Goal: Information Seeking & Learning: Compare options

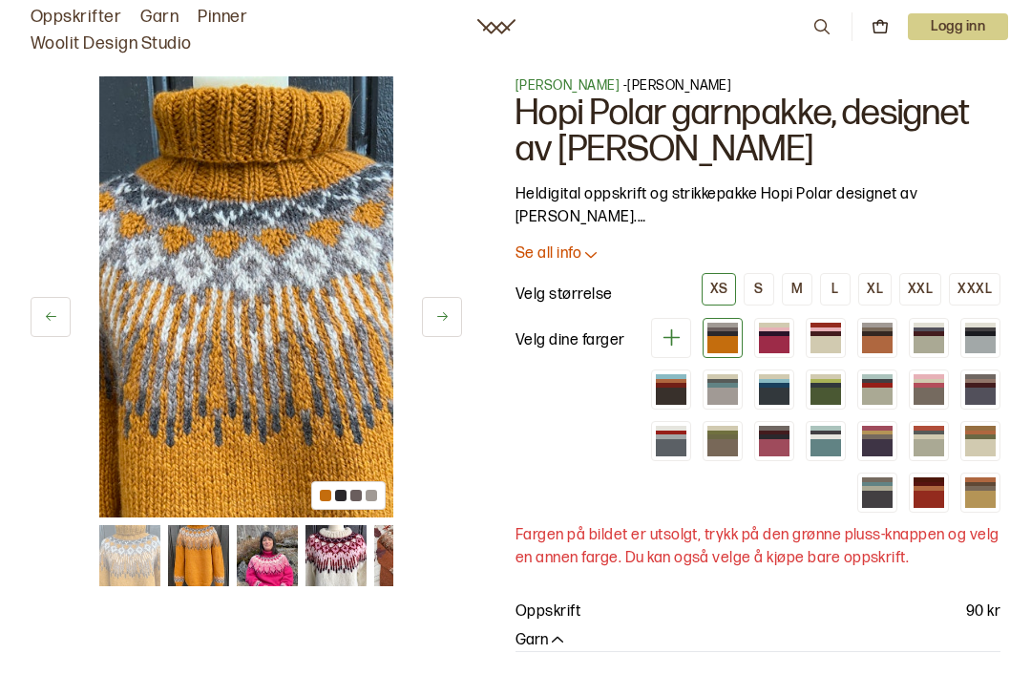
click at [276, 556] on img at bounding box center [267, 555] width 61 height 61
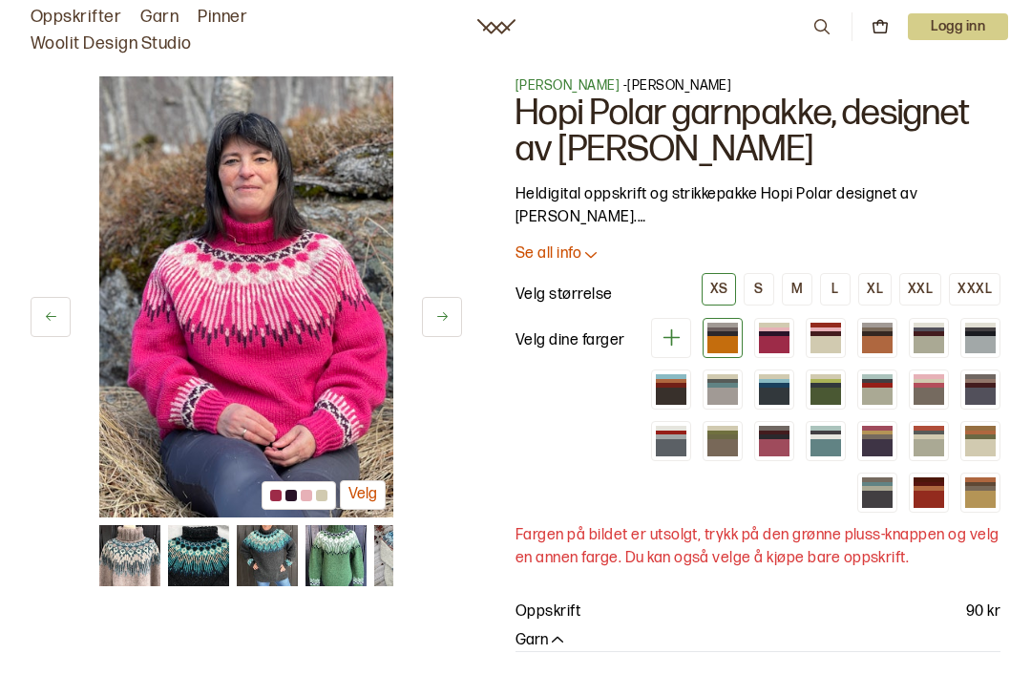
click at [198, 544] on img at bounding box center [198, 555] width 61 height 61
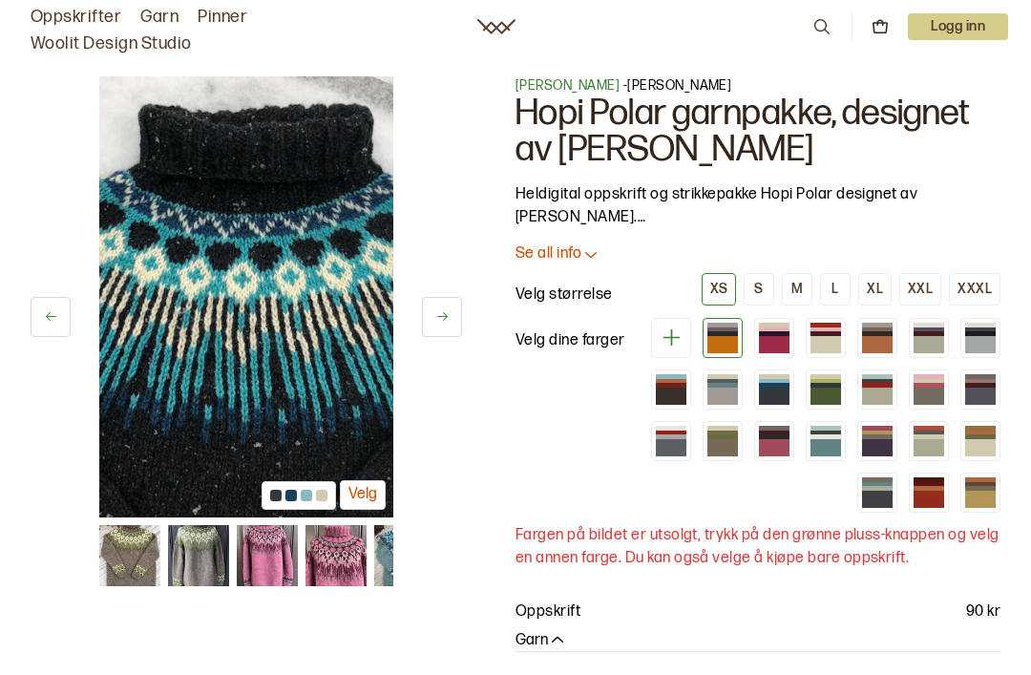
click at [274, 549] on img at bounding box center [267, 555] width 61 height 61
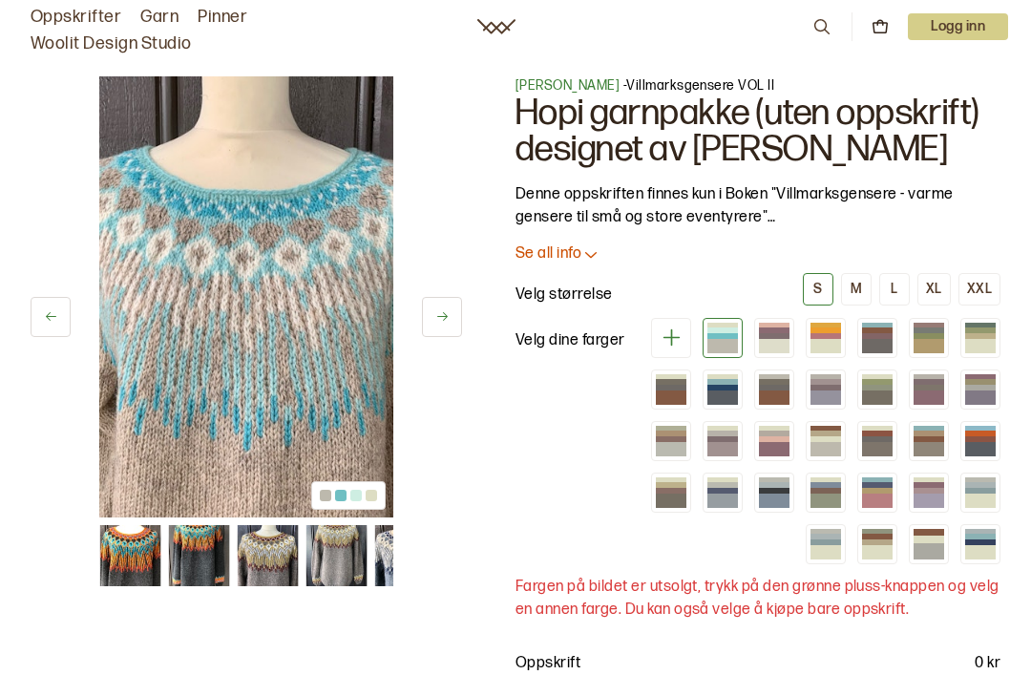
click at [162, 536] on div at bounding box center [246, 555] width 294 height 61
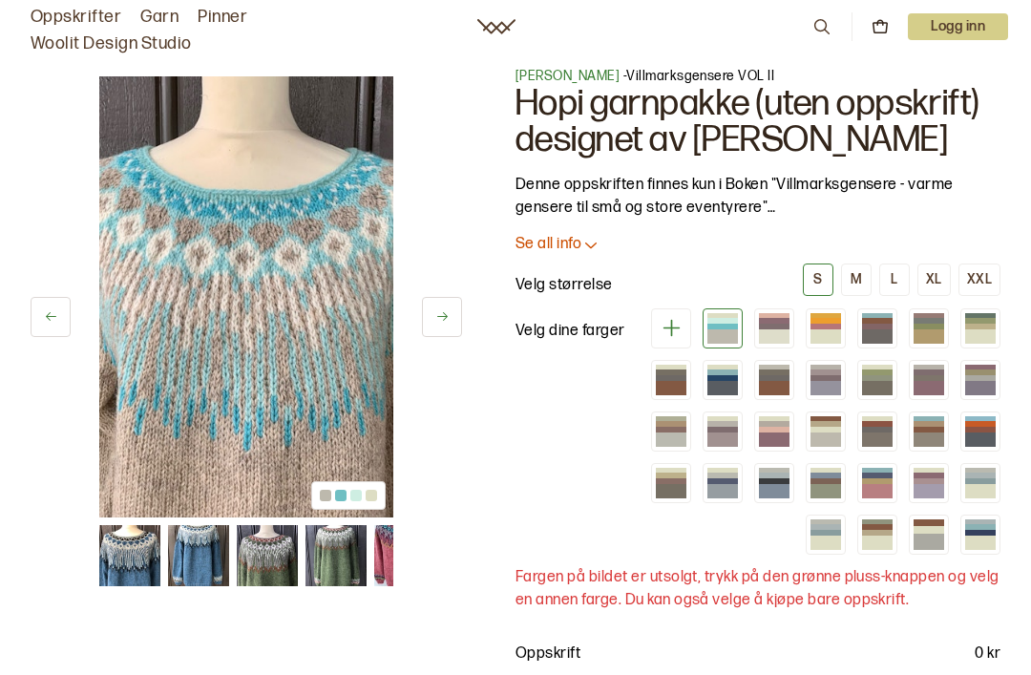
scroll to position [18, 0]
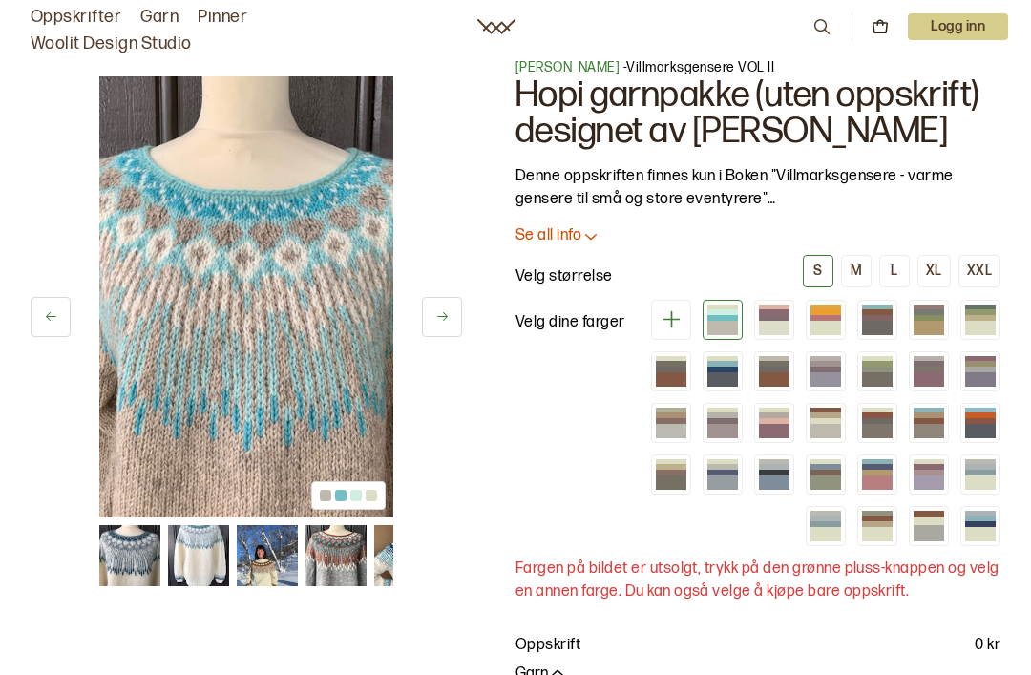
click at [993, 415] on div at bounding box center [980, 415] width 31 height 6
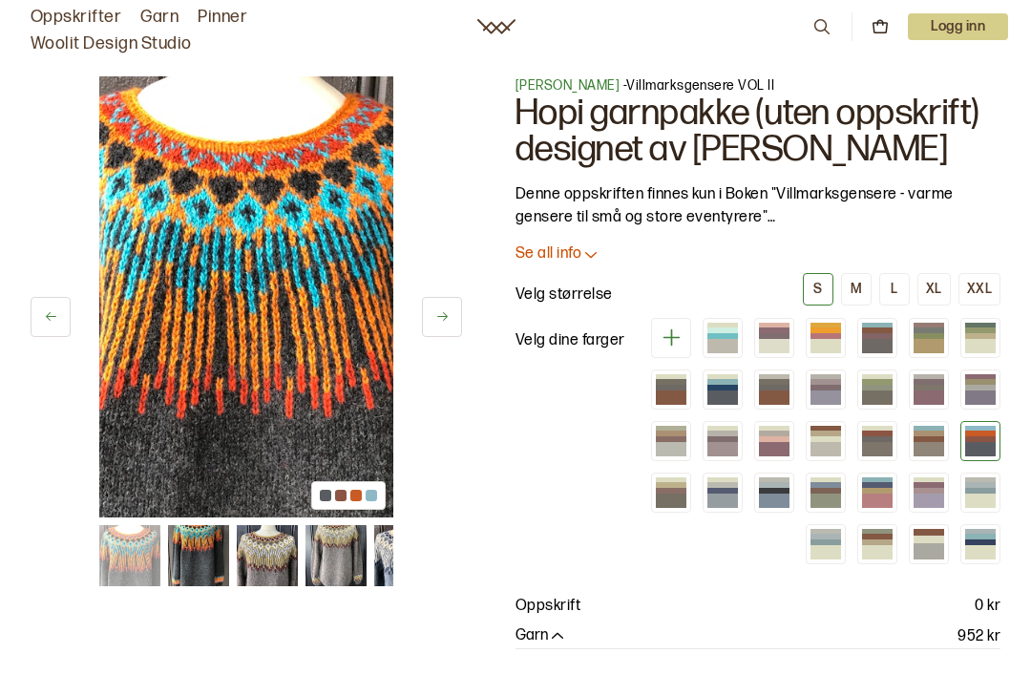
click at [883, 490] on div at bounding box center [877, 491] width 31 height 6
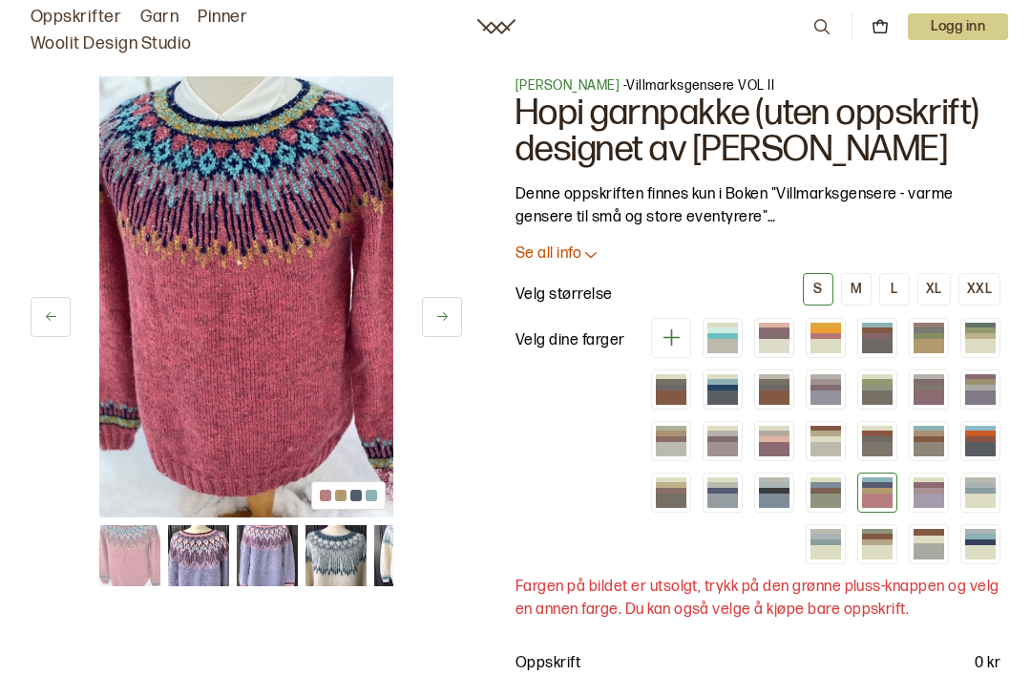
click at [780, 332] on div at bounding box center [774, 330] width 31 height 6
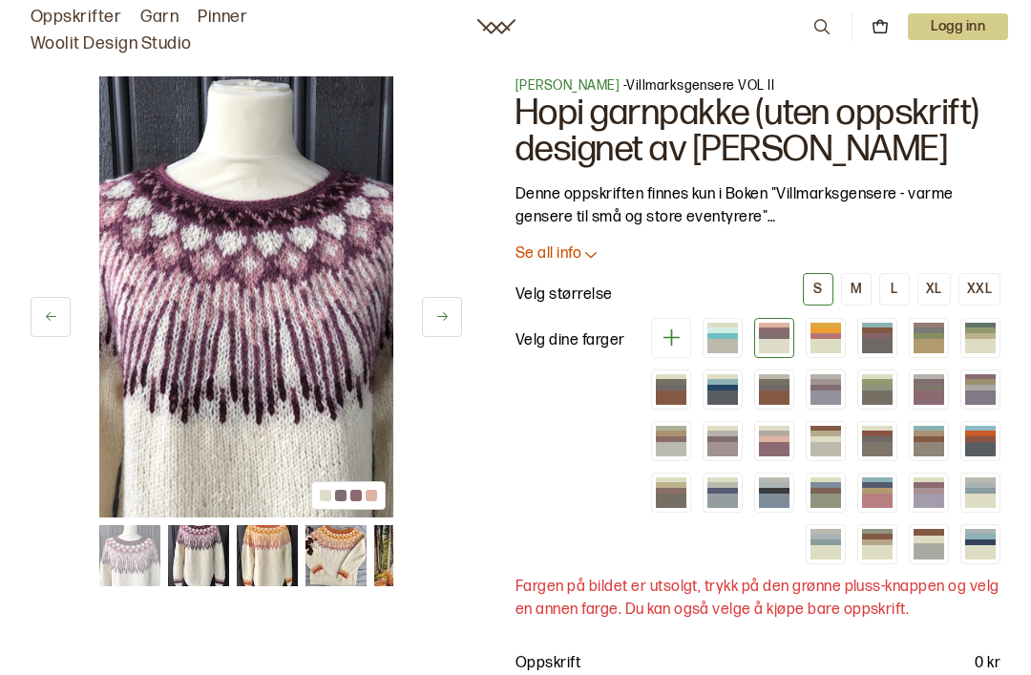
click at [773, 442] on div at bounding box center [774, 449] width 31 height 14
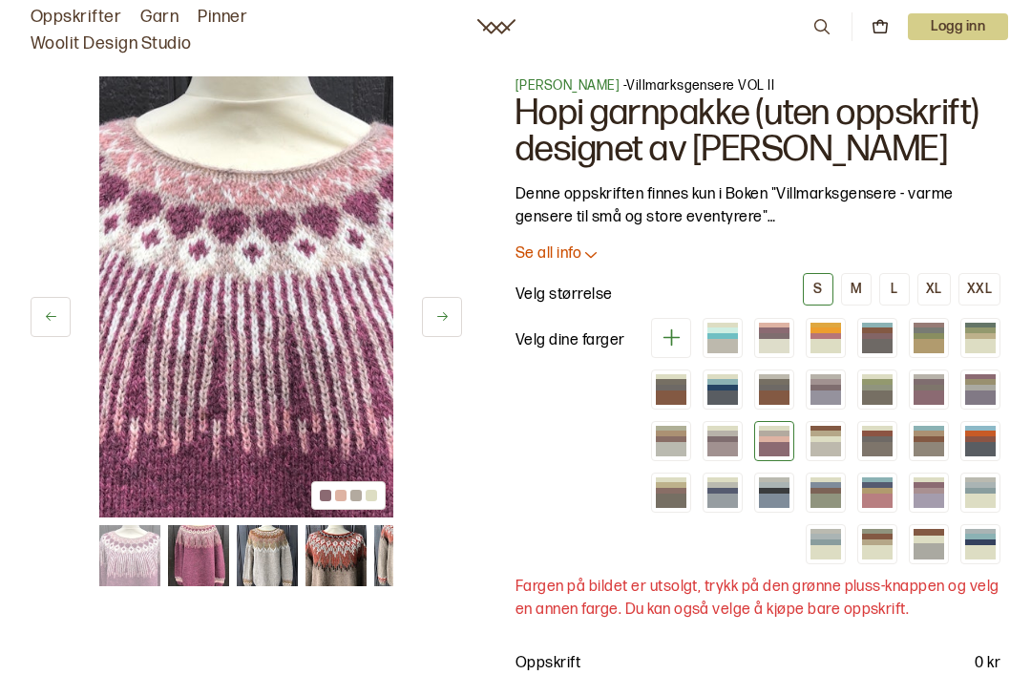
click at [935, 548] on div at bounding box center [928, 551] width 31 height 16
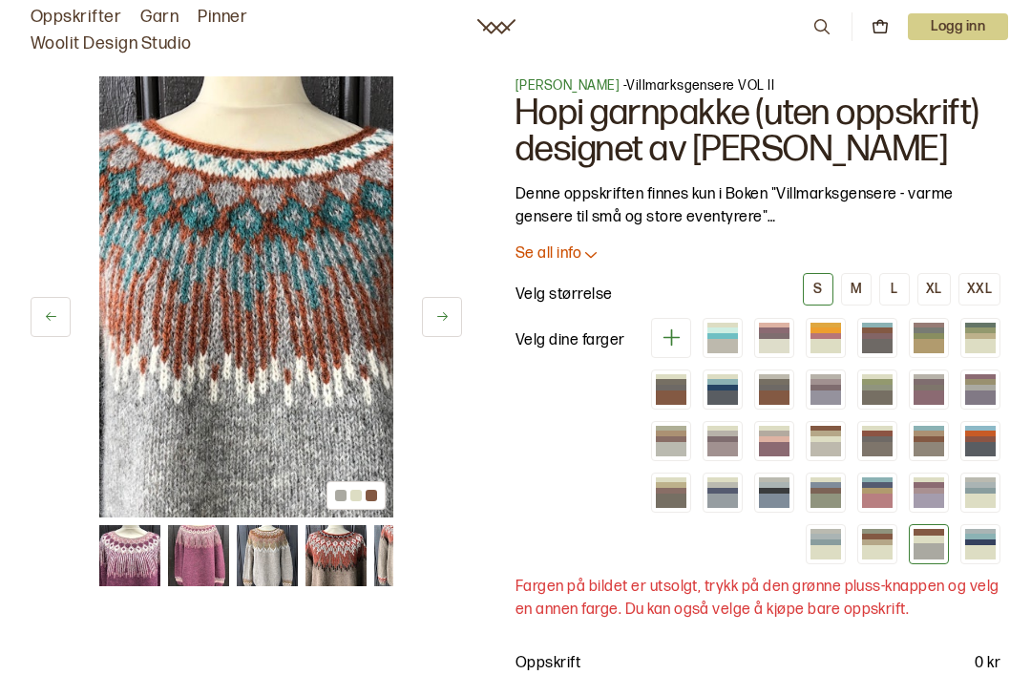
click at [983, 448] on div at bounding box center [980, 449] width 31 height 14
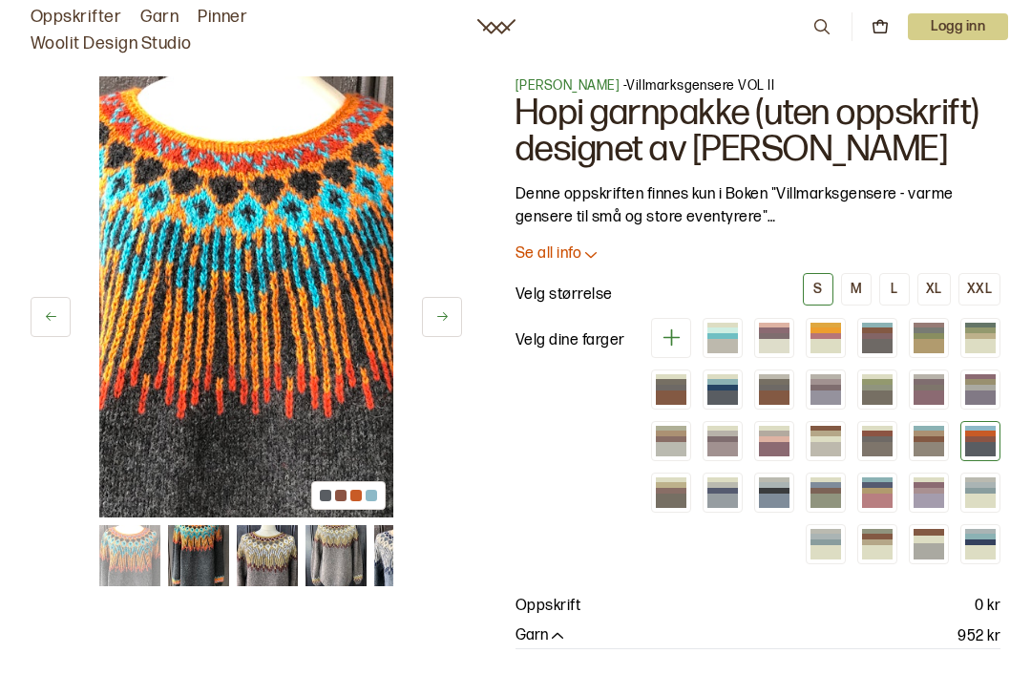
click at [981, 545] on div at bounding box center [980, 552] width 31 height 14
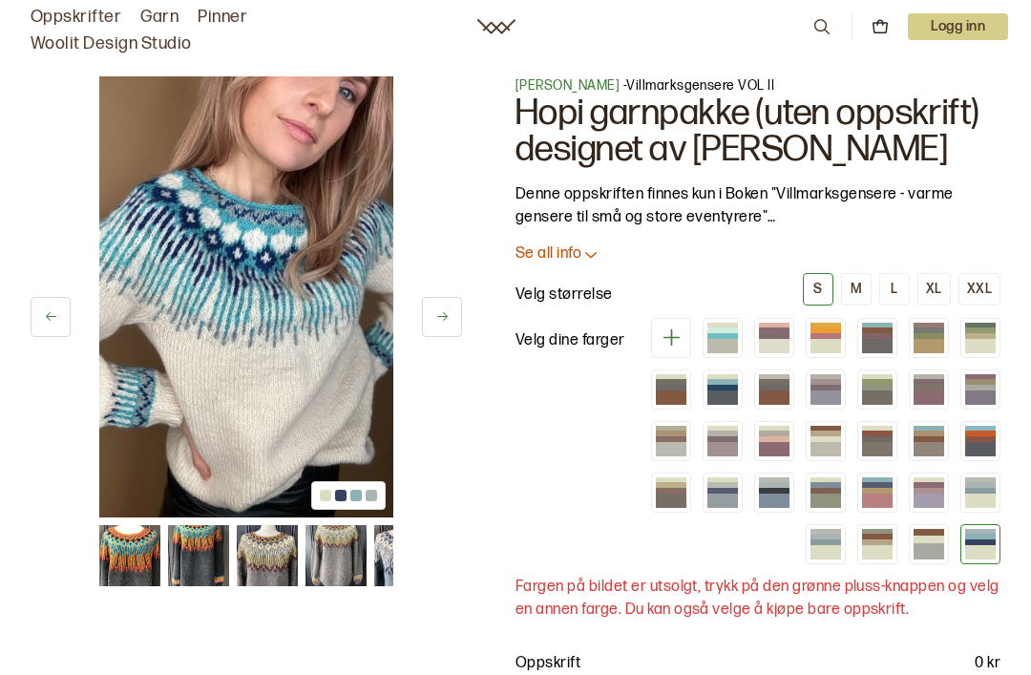
click at [722, 495] on div at bounding box center [722, 500] width 31 height 14
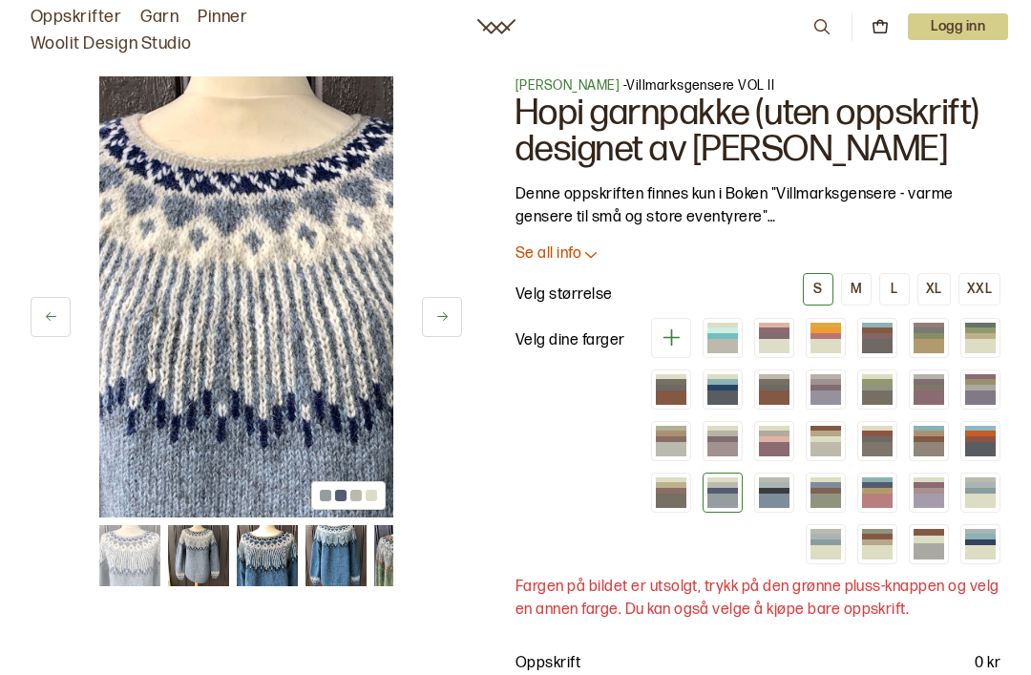
click at [876, 394] on div at bounding box center [877, 397] width 31 height 14
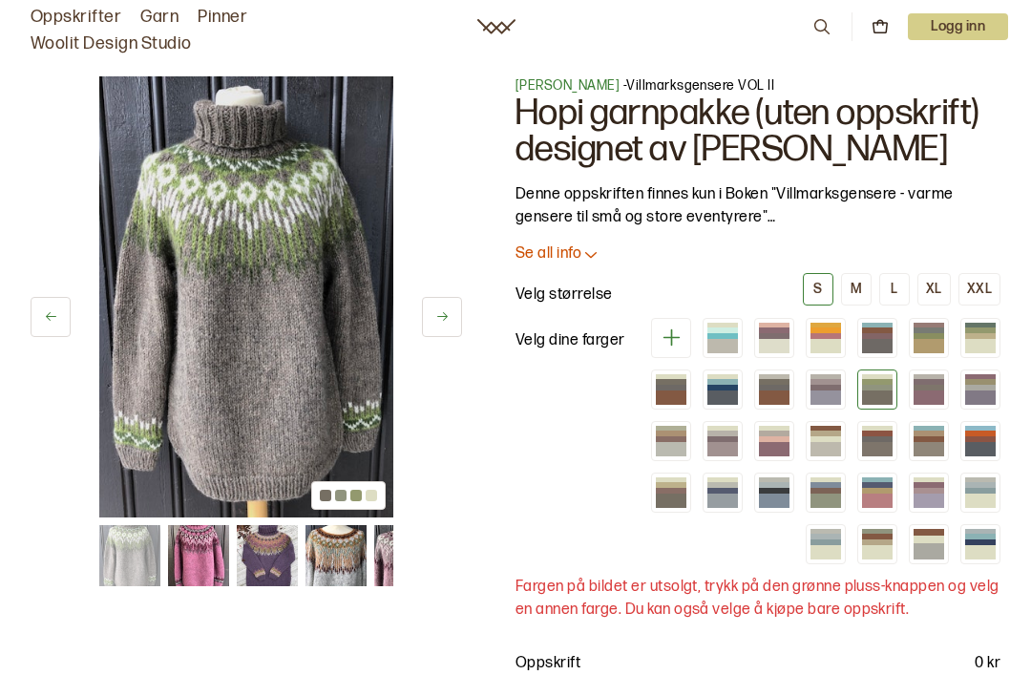
click at [929, 498] on div at bounding box center [928, 500] width 31 height 14
